Goal: Information Seeking & Learning: Learn about a topic

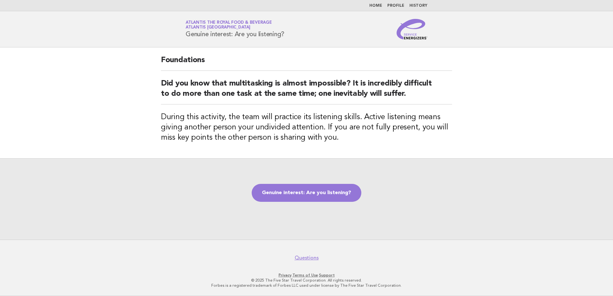
click at [406, 36] on img at bounding box center [412, 29] width 31 height 21
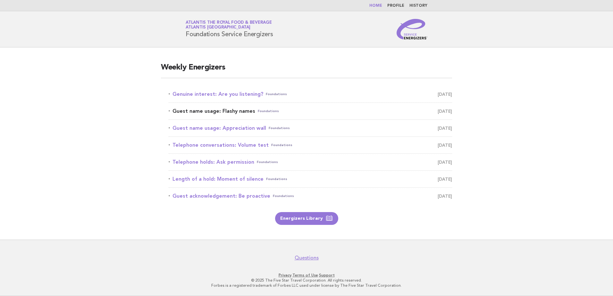
click at [239, 108] on link "Guest name usage: Flashy names Foundations August 17" at bounding box center [311, 111] width 284 height 9
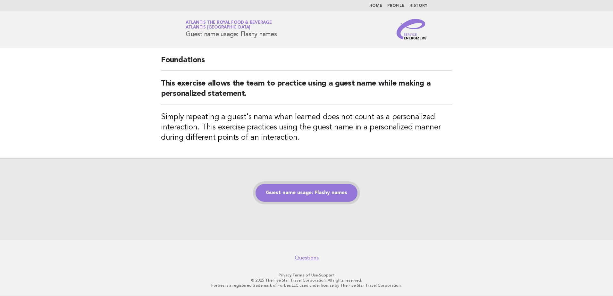
click at [344, 197] on link "Guest name usage: Flashy names" at bounding box center [307, 193] width 102 height 18
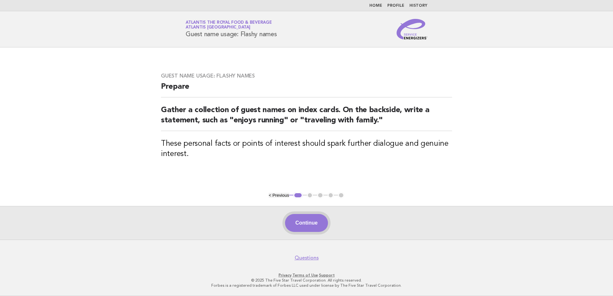
click at [310, 226] on button "Continue" at bounding box center [306, 223] width 43 height 18
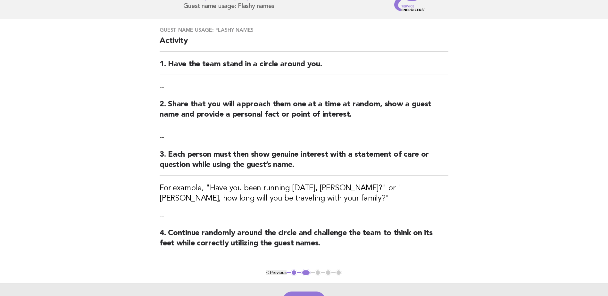
scroll to position [96, 0]
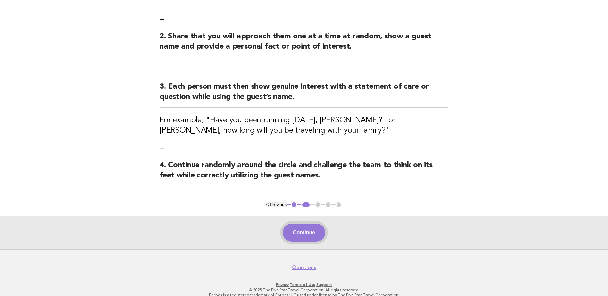
click at [300, 228] on button "Continue" at bounding box center [304, 233] width 43 height 18
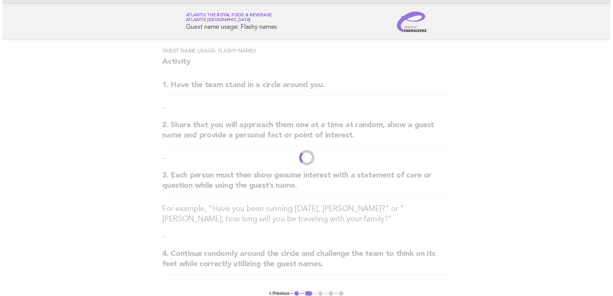
scroll to position [0, 0]
